Goal: Information Seeking & Learning: Compare options

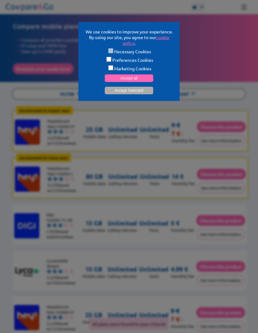
click at [144, 82] on button "Accept all" at bounding box center [129, 78] width 49 height 8
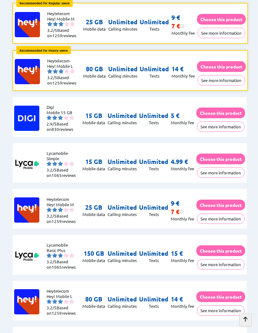
scroll to position [108, 0]
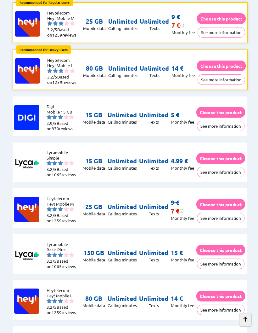
click at [230, 174] on button "See more information" at bounding box center [221, 172] width 48 height 10
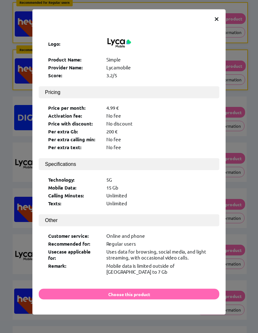
scroll to position [108, 0]
click at [237, 263] on div "× Logo: Product Name: Simple Provider Name: Lycamobile Score: 3.2/5 Pricing Pri…" at bounding box center [129, 166] width 258 height 333
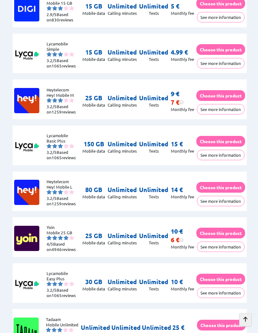
scroll to position [223, 0]
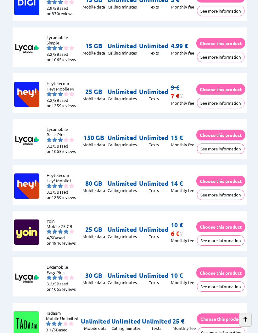
click at [236, 241] on button "See more information" at bounding box center [221, 240] width 48 height 10
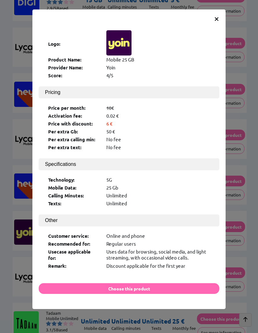
click at [239, 257] on div "× Logo: Product Name: Mobile 25 GB Provider Name: Yoin Score: 4/5 Pricing Price…" at bounding box center [129, 166] width 258 height 333
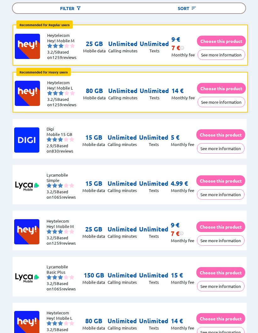
scroll to position [0, 0]
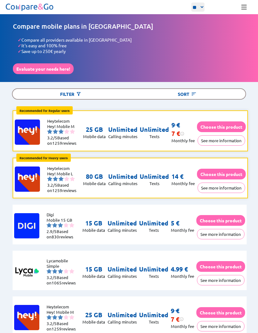
click at [196, 91] on img at bounding box center [194, 94] width 6 height 6
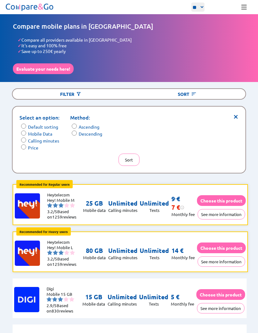
click at [34, 148] on label "Price" at bounding box center [33, 148] width 10 height 6
click at [132, 158] on button "Sort" at bounding box center [128, 159] width 21 height 12
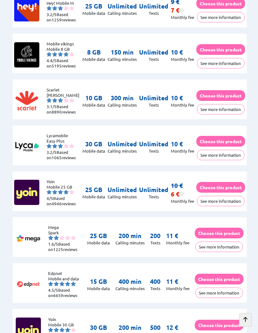
scroll to position [682, 0]
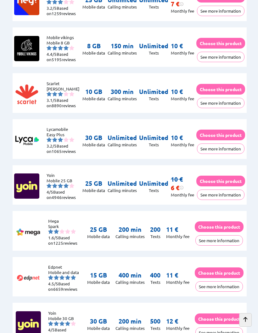
click at [237, 200] on button "See more information" at bounding box center [221, 194] width 48 height 10
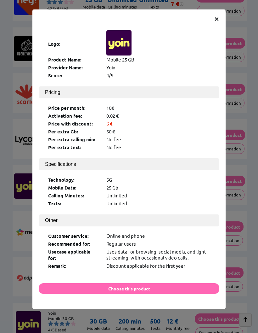
click at [238, 218] on div "× Logo: Product Name: Mobile 25 GB Provider Name: Yoin Score: 4/5 Pricing Price…" at bounding box center [129, 166] width 258 height 333
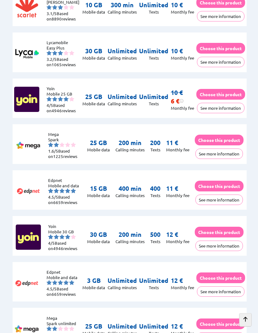
scroll to position [769, 0]
click at [230, 297] on button "See more information" at bounding box center [221, 291] width 48 height 10
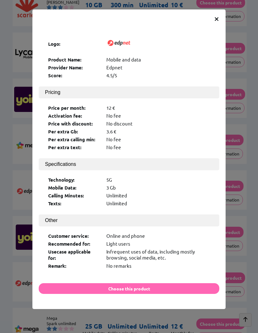
scroll to position [0, 0]
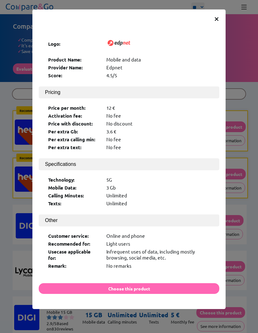
click at [239, 265] on div "× Logo: Product Name: Mobile and data Provider Name: Edpnet Score: 4.5/5 Pricin…" at bounding box center [129, 166] width 258 height 333
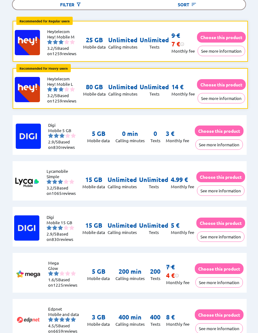
click at [229, 234] on button "See more information" at bounding box center [221, 237] width 48 height 10
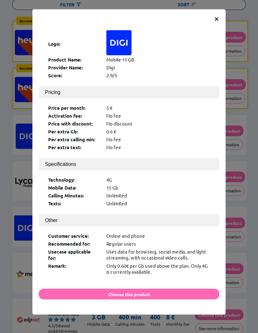
scroll to position [89, 0]
click at [240, 247] on div "× Logo: Product Name: Mobile 15 GB Provider Name: Digi Score: 2.9/5 Pricing Pri…" at bounding box center [129, 166] width 258 height 333
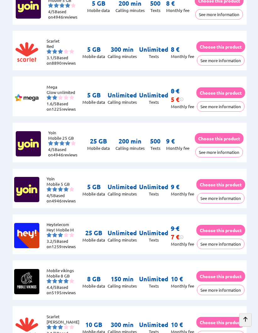
scroll to position [449, 0]
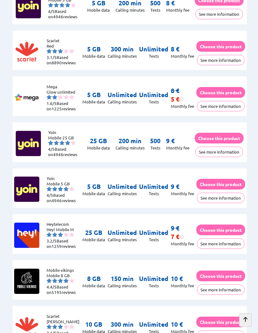
click at [233, 247] on button "See more information" at bounding box center [221, 243] width 48 height 10
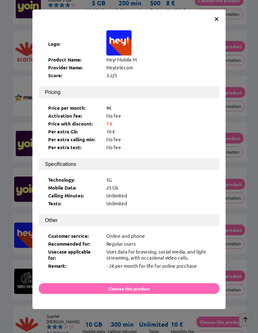
click at [241, 247] on div "× Logo: Product Name: Hey! Mobile M Provider Name: Heytelecom Score: 3.2/5 Pric…" at bounding box center [129, 166] width 258 height 333
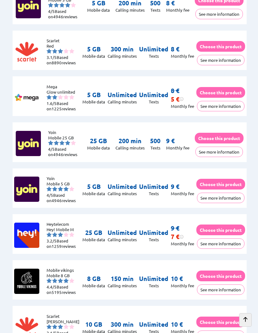
click at [232, 292] on button "See more information" at bounding box center [221, 289] width 48 height 10
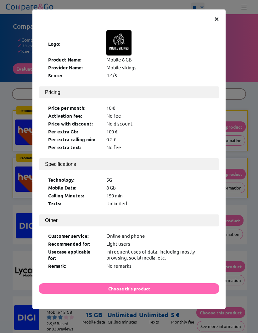
click at [242, 233] on div "× Logo: Product Name: Mobile 8 GB Provider Name: Mobile vikings Score: 4.4/5 Pr…" at bounding box center [129, 166] width 258 height 333
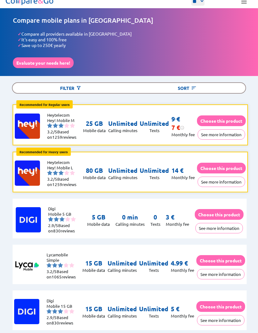
scroll to position [4, 0]
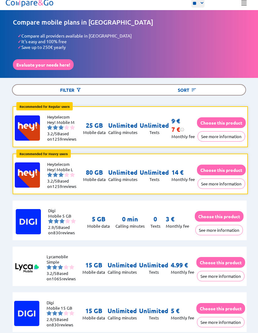
click at [231, 231] on button "See more information" at bounding box center [220, 230] width 48 height 10
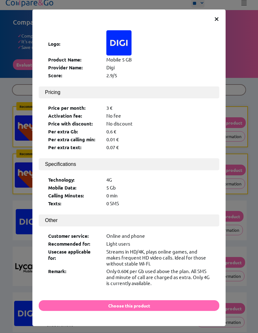
click at [240, 235] on div "× Logo: Product Name: Mobile 5 GB Provider Name: Digi Score: 2.9/5 Pricing Pric…" at bounding box center [129, 166] width 258 height 333
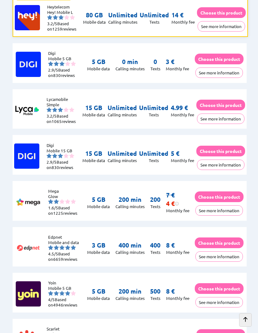
scroll to position [170, 0]
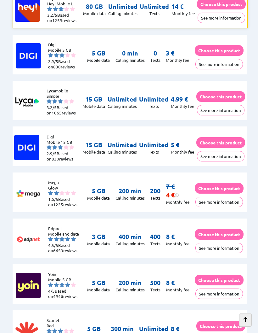
click at [220, 157] on button "See more information" at bounding box center [221, 156] width 48 height 10
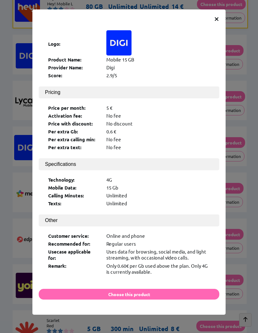
click at [239, 210] on div "× Logo: Product Name: Mobile 15 GB Provider Name: Digi Score: 2.9/5 Pricing Pri…" at bounding box center [129, 166] width 258 height 333
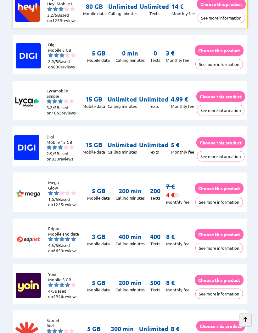
click at [228, 111] on button "See more information" at bounding box center [221, 110] width 48 height 10
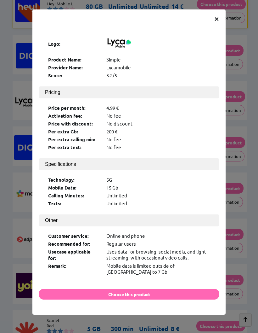
click at [236, 123] on div "× Logo: Product Name: Simple Provider Name: Lycamobile Score: 3.2/5 Pricing Pri…" at bounding box center [129, 166] width 258 height 333
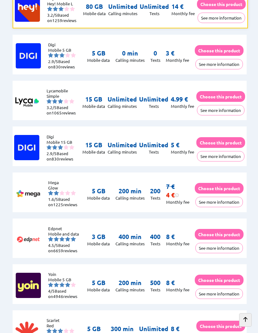
click at [226, 207] on button "See more information" at bounding box center [220, 202] width 48 height 10
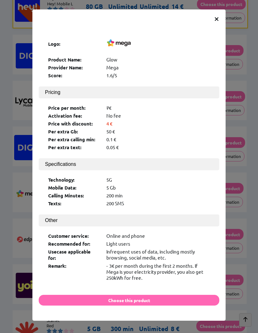
click at [234, 221] on div "× Logo: Product Name: Glow Provider Name: Mega Score: 1.6/5 Pricing Price per m…" at bounding box center [129, 166] width 258 height 333
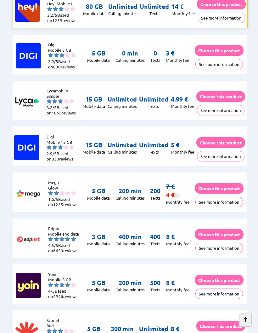
click at [230, 157] on button "See more information" at bounding box center [221, 156] width 48 height 10
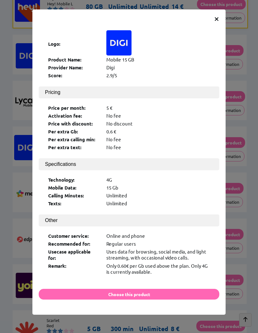
click at [234, 176] on div "× Logo: Product Name: Mobile 15 GB Provider Name: Digi Score: 2.9/5 Pricing Pri…" at bounding box center [129, 166] width 258 height 333
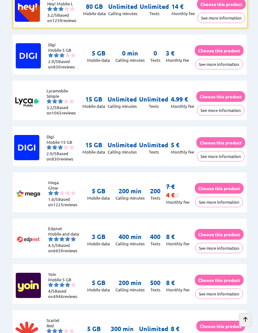
click at [237, 143] on button "Choose this product" at bounding box center [221, 142] width 49 height 11
